Goal: Understand process/instructions

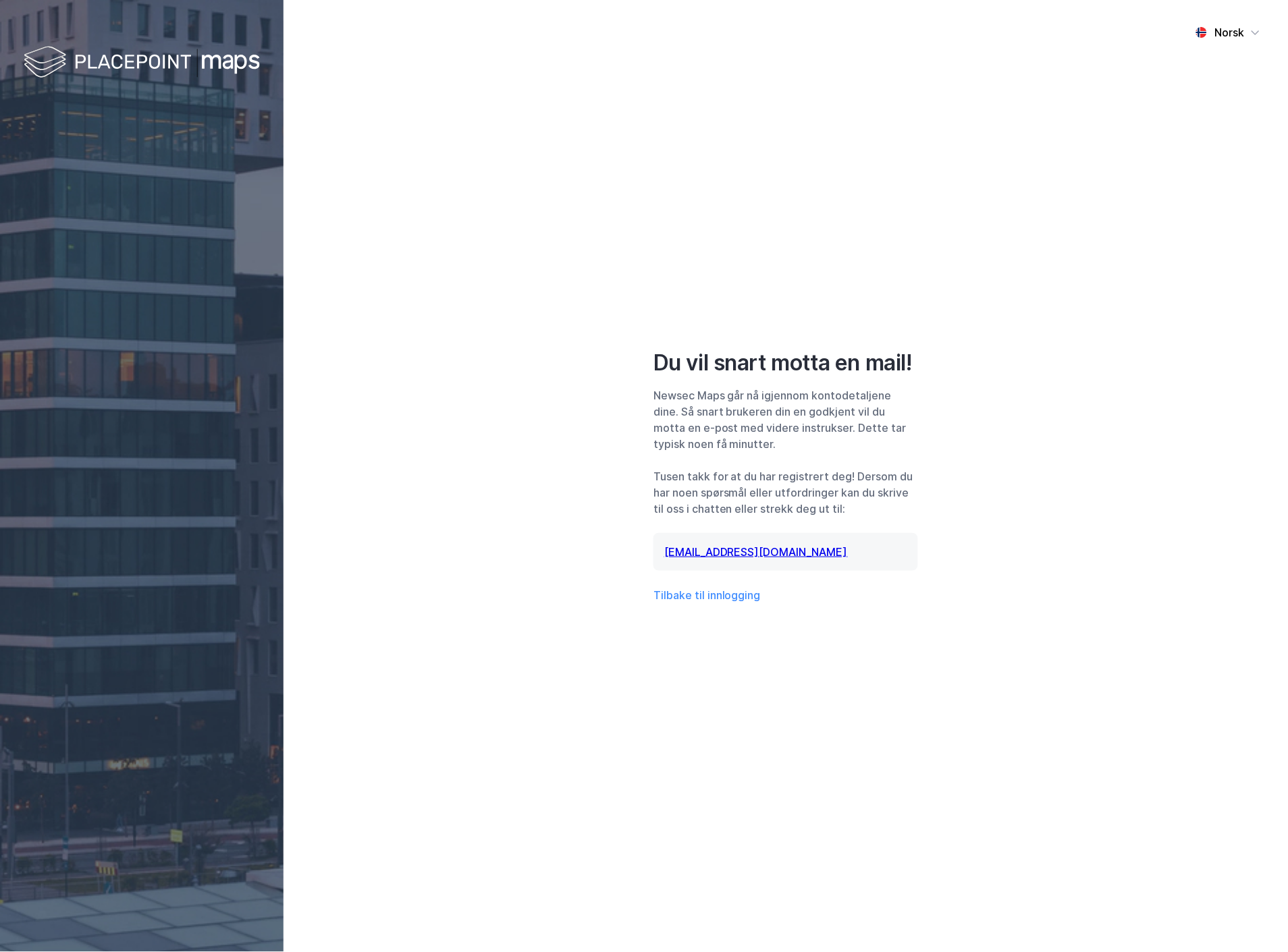
click at [643, 686] on div "Norsk Du vil snart motta en mail! Newsec Maps går nå igjennom kontodetaljene di…" at bounding box center [785, 476] width 1004 height 952
click at [446, 175] on div "Norsk Du vil snart motta en mail! Newsec Maps går nå igjennom kontodetaljene di…" at bounding box center [785, 476] width 1004 height 952
click at [717, 361] on div "Du vil snart motta en mail!" at bounding box center [785, 363] width 264 height 27
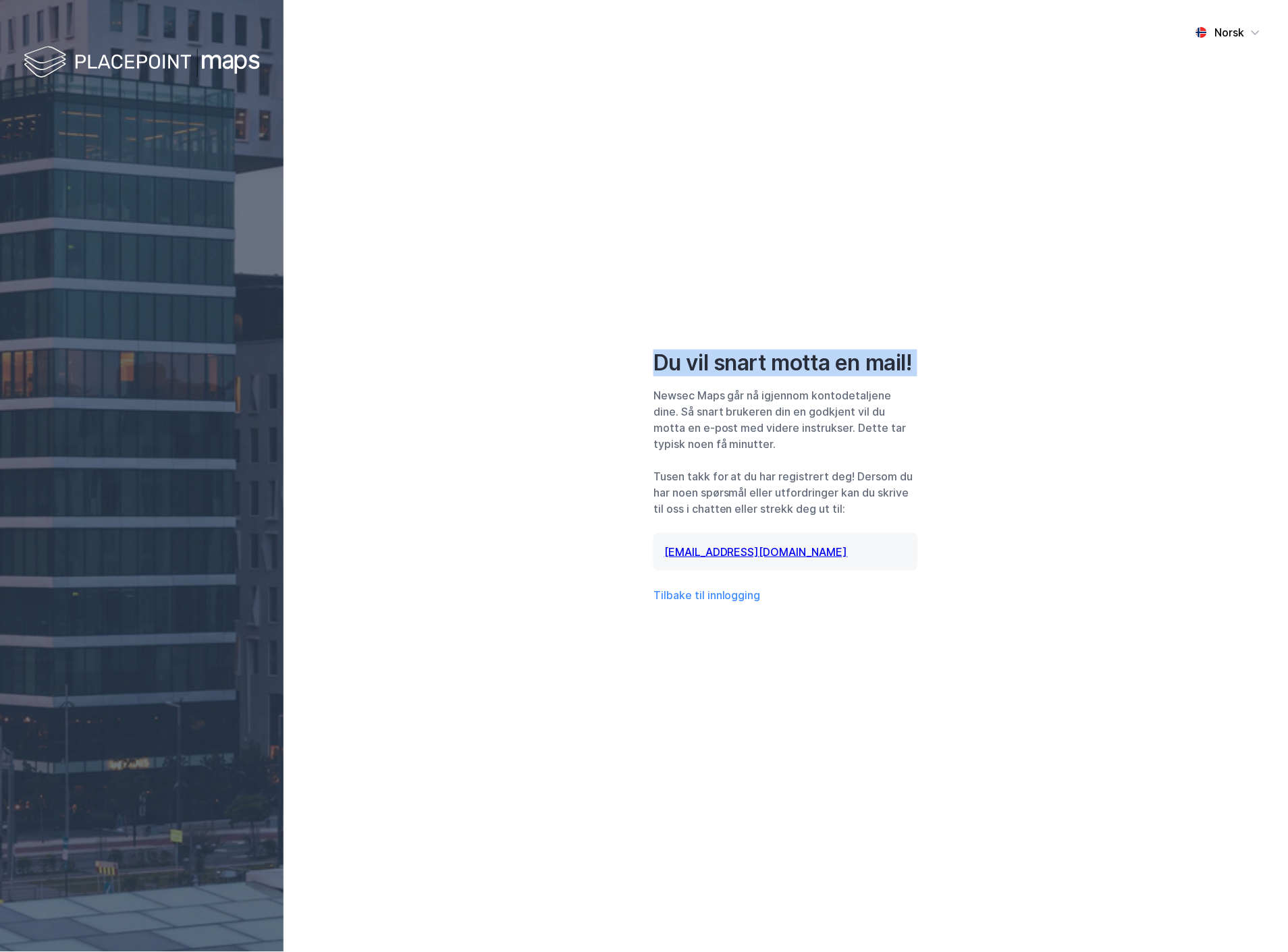
click at [764, 369] on div "Du vil snart motta en mail!" at bounding box center [785, 363] width 264 height 27
click at [563, 500] on div "Norsk Du vil snart motta en mail! Newsec Maps går nå igjennom kontodetaljene di…" at bounding box center [785, 476] width 1004 height 952
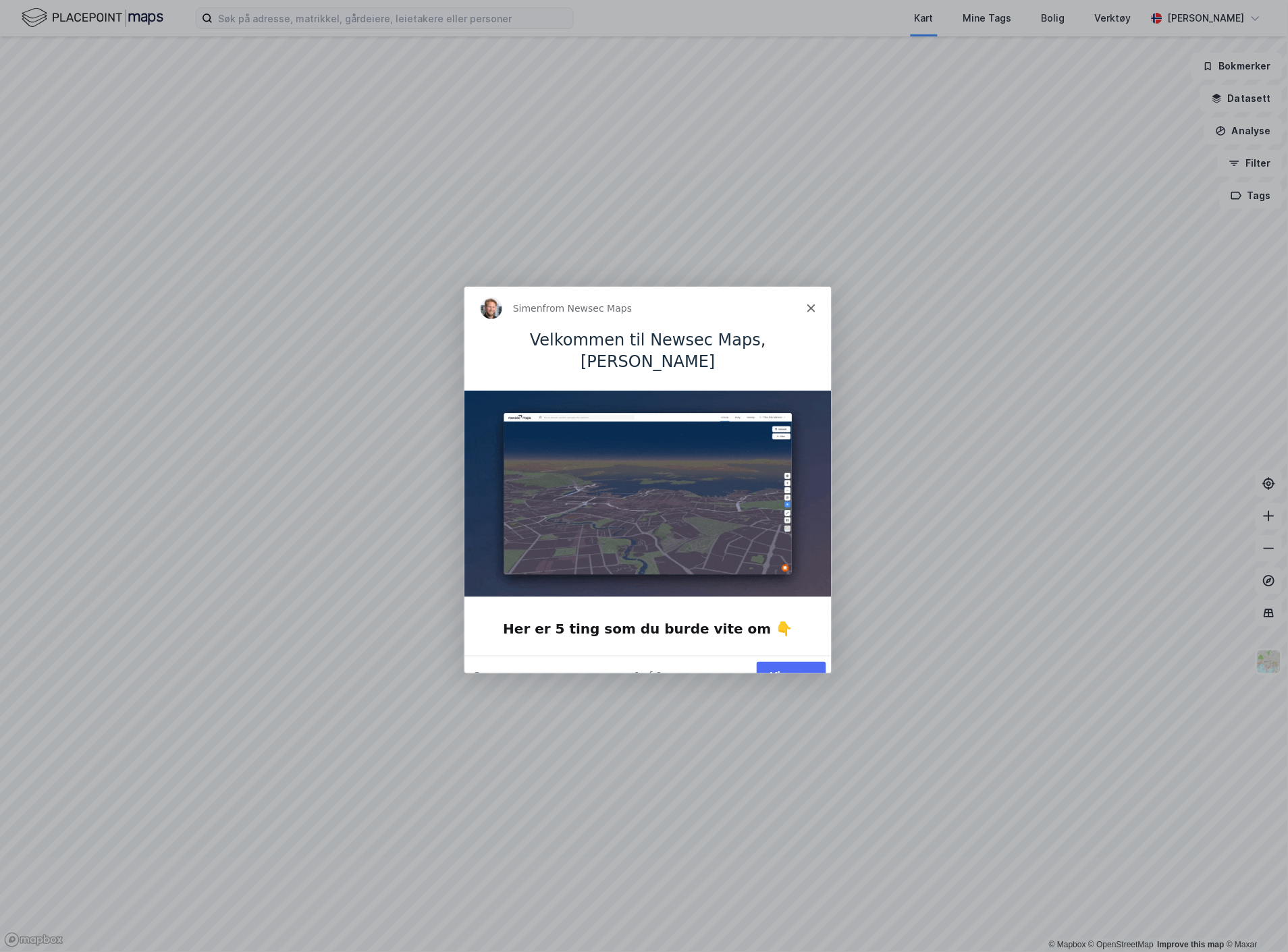
click at [793, 661] on button "Vis meg" at bounding box center [789, 675] width 70 height 28
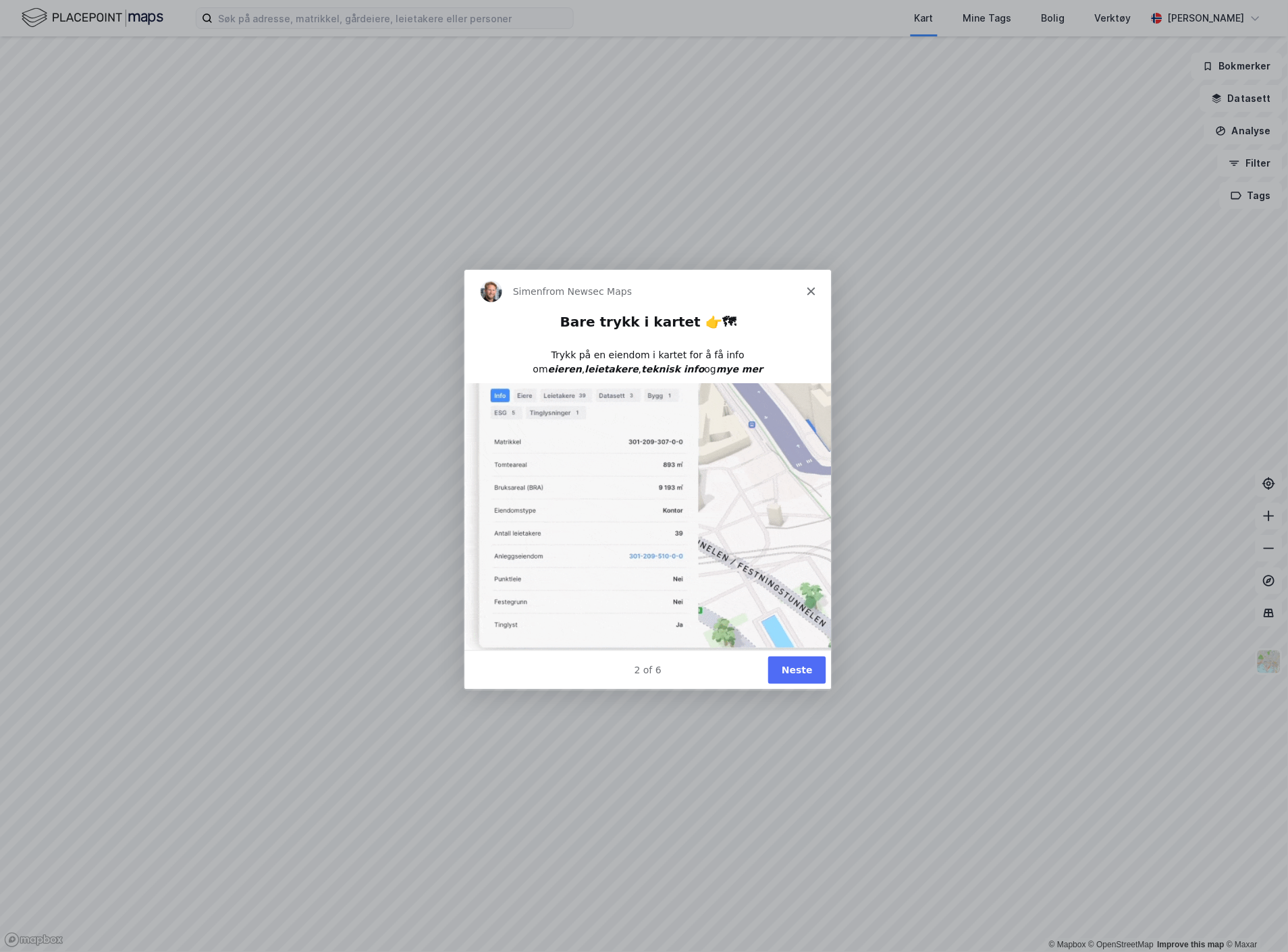
click at [793, 675] on button "Neste" at bounding box center [796, 670] width 58 height 28
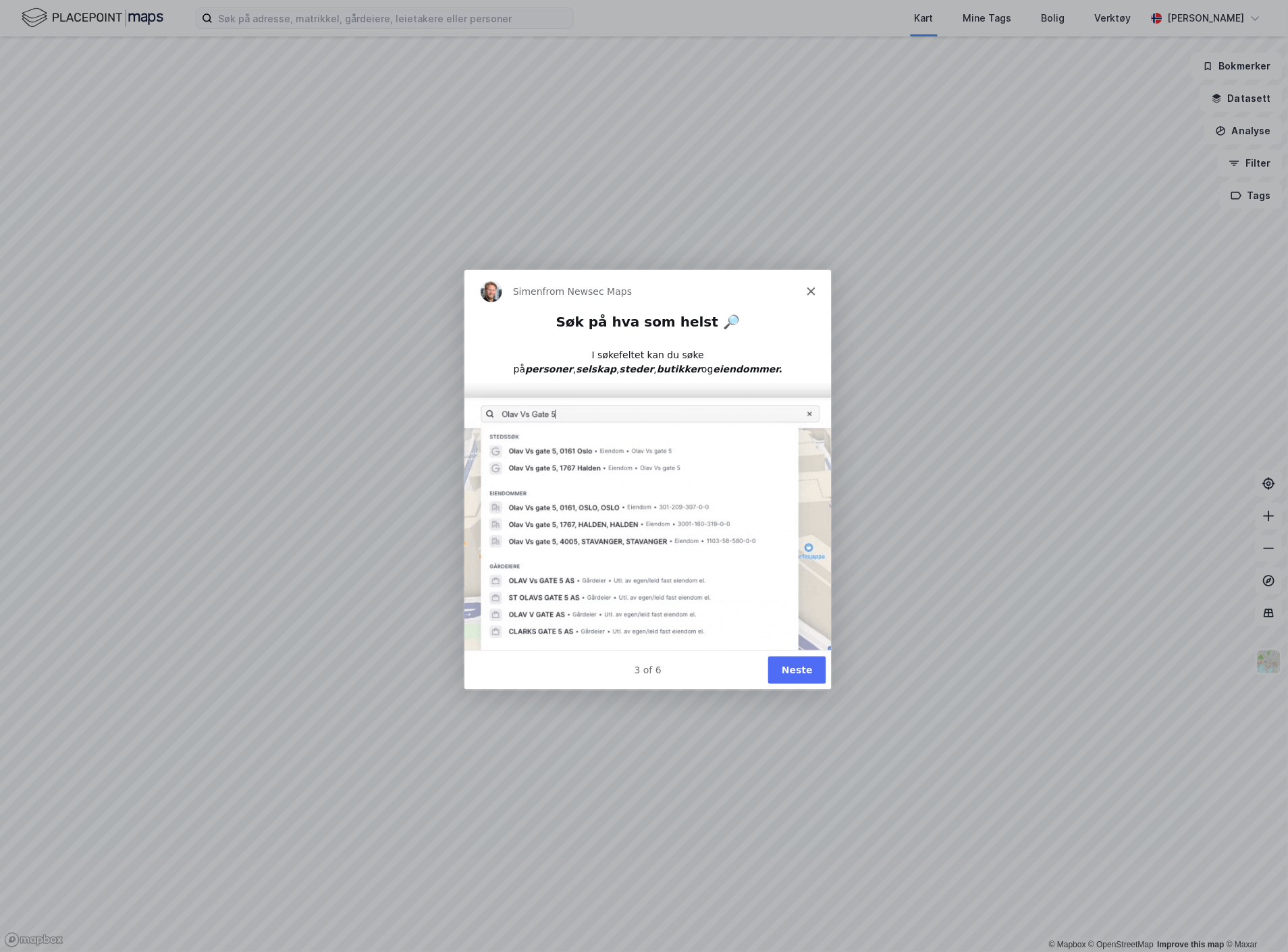
click at [808, 668] on button "Neste" at bounding box center [796, 670] width 58 height 28
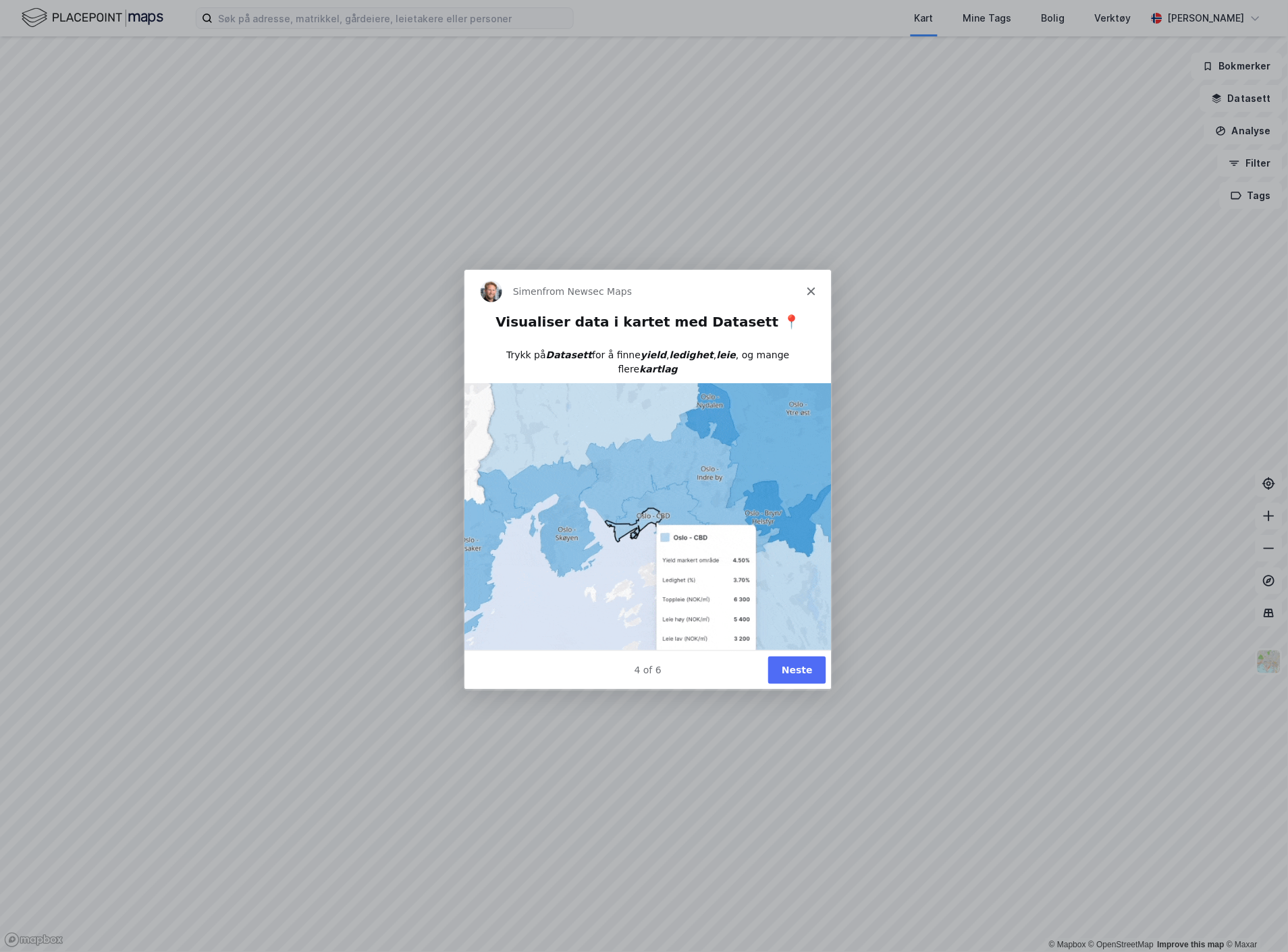
click at [802, 676] on button "Neste" at bounding box center [796, 670] width 58 height 28
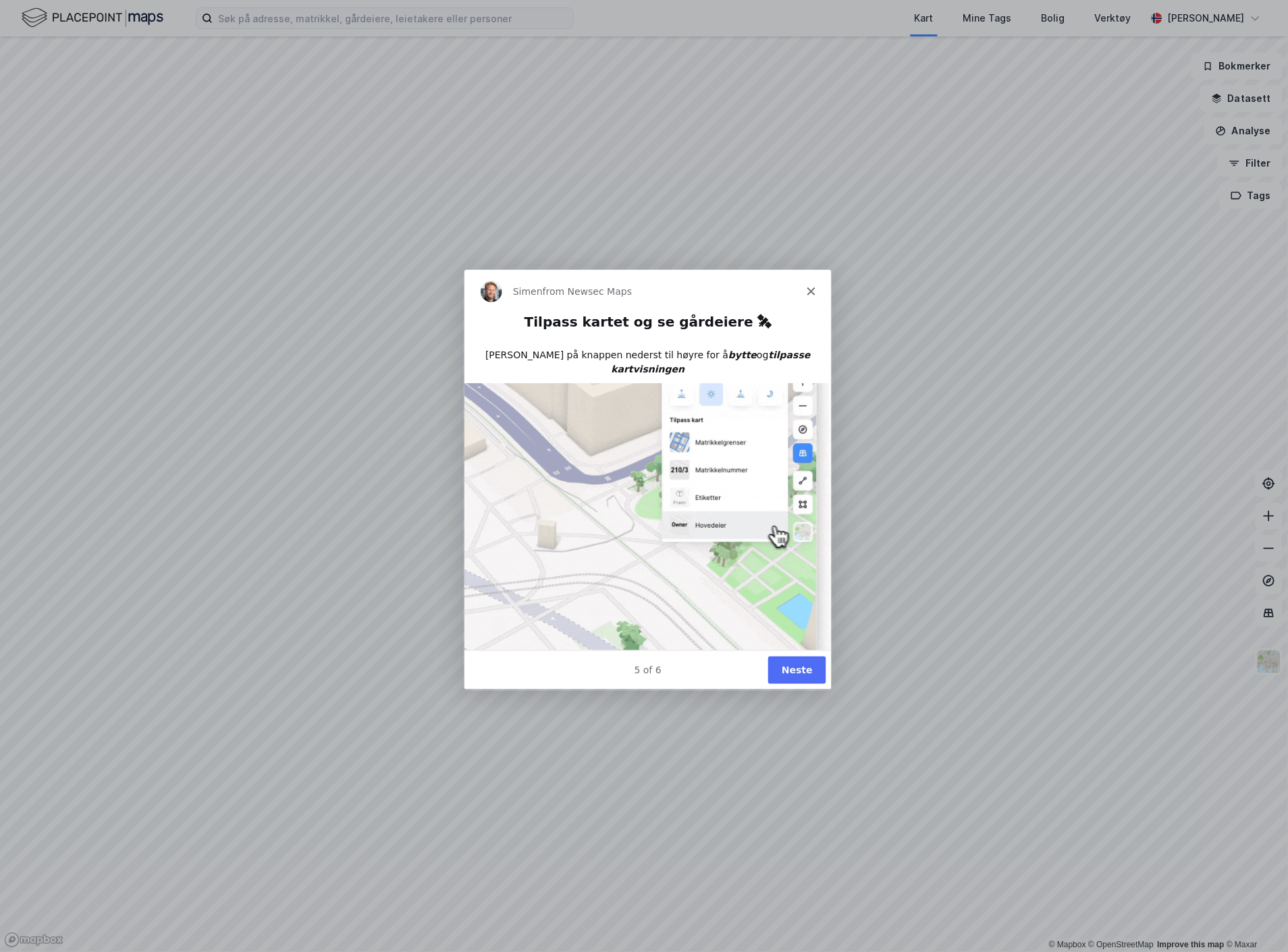
click at [807, 681] on button "Neste" at bounding box center [796, 670] width 58 height 28
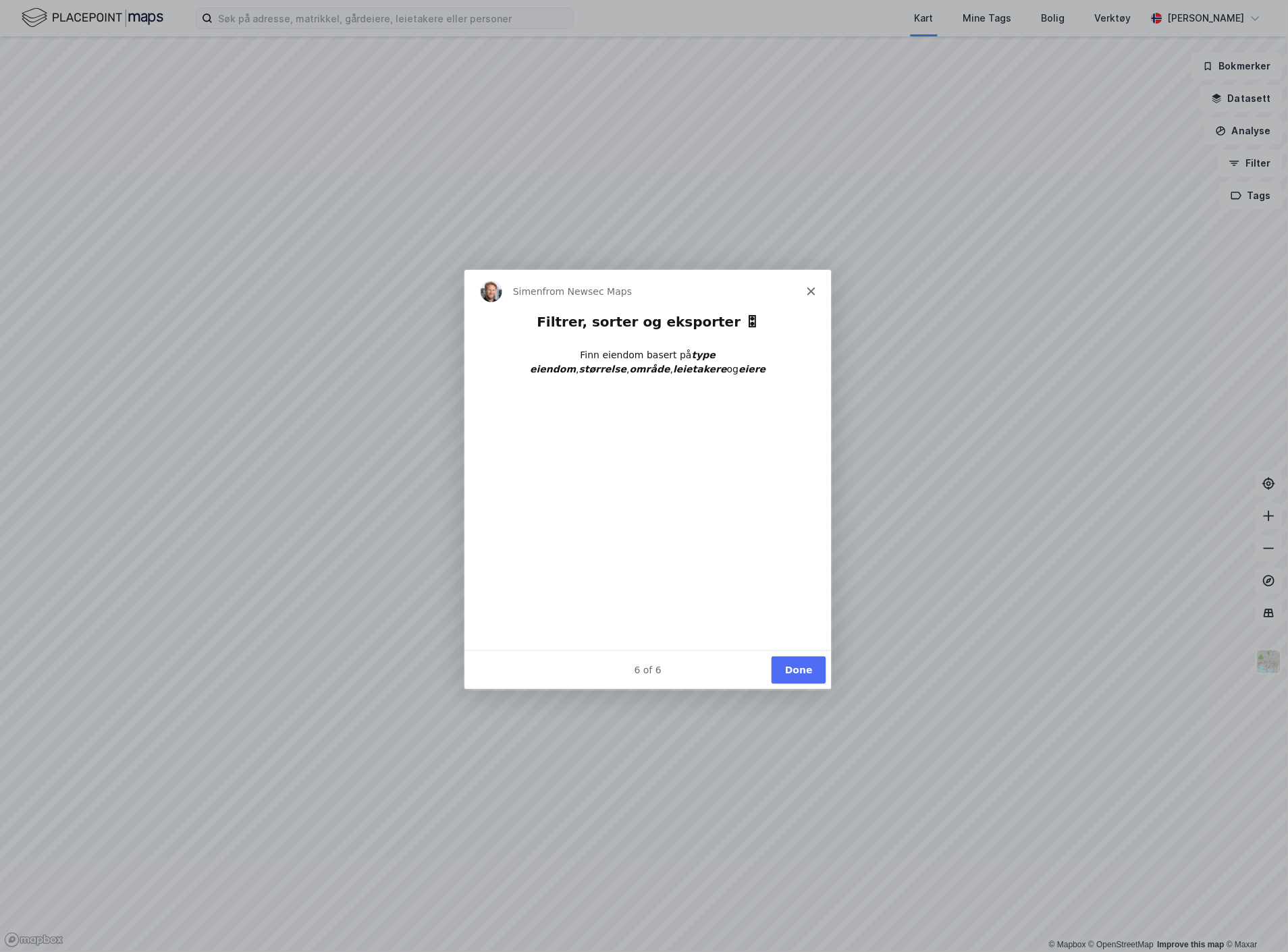
click at [802, 665] on button "Done" at bounding box center [797, 670] width 55 height 28
